Goal: Information Seeking & Learning: Learn about a topic

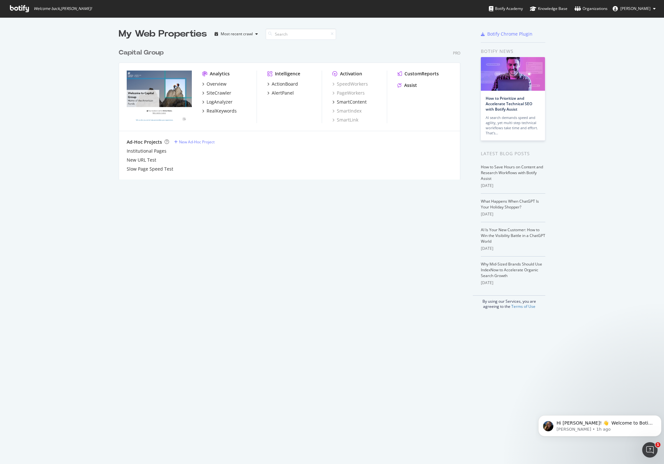
scroll to position [459, 655]
click at [211, 109] on div "RealKeywords" at bounding box center [222, 111] width 30 height 6
